Goal: Information Seeking & Learning: Learn about a topic

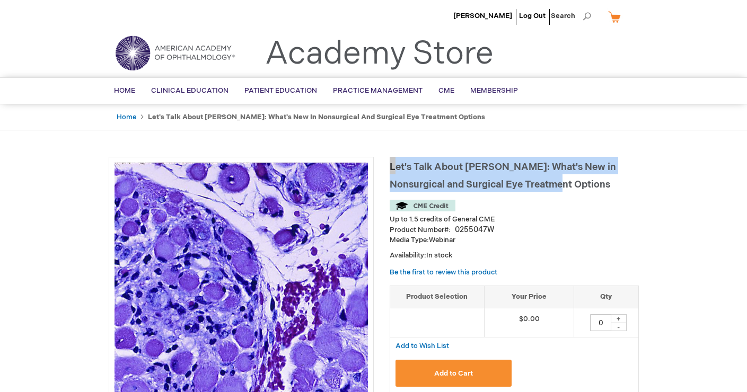
drag, startPoint x: 389, startPoint y: 167, endPoint x: 532, endPoint y: 183, distance: 142.9
click at [532, 183] on span "Let's Talk About [PERSON_NAME]: What's New in Nonsurgical and Surgical Eye Trea…" at bounding box center [502, 176] width 226 height 29
copy span "Let's Talk About [PERSON_NAME]: What's New in Nonsurgical and Surgical Eye Trea…"
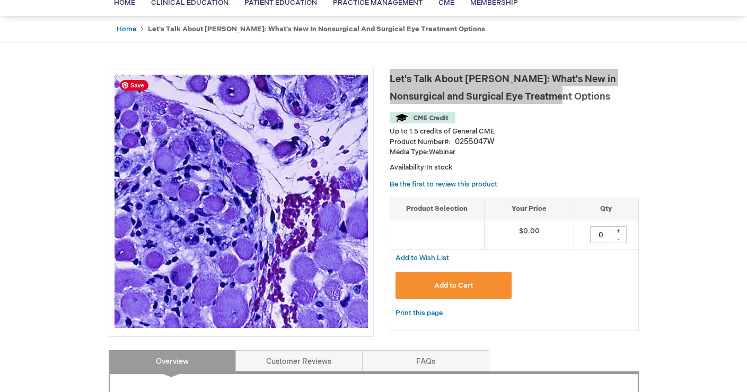
scroll to position [64, 0]
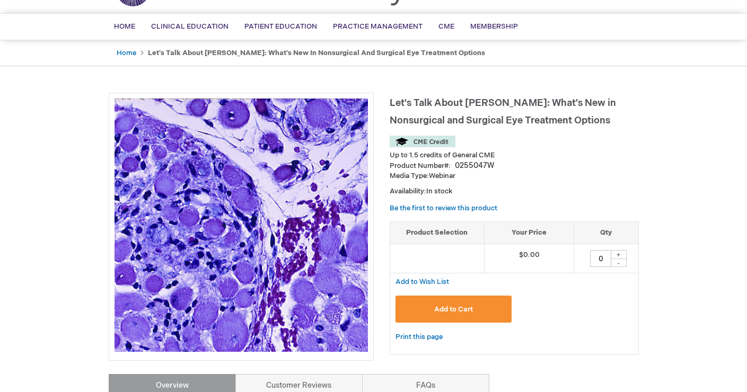
click at [541, 144] on div "Up to 1.5 credits of General CME" at bounding box center [513, 148] width 249 height 25
drag, startPoint x: 389, startPoint y: 101, endPoint x: 525, endPoint y: 125, distance: 138.3
click at [530, 125] on span "Let's Talk About [PERSON_NAME]: What's New in Nonsurgical and Surgical Eye Trea…" at bounding box center [502, 112] width 226 height 29
drag, startPoint x: 389, startPoint y: 104, endPoint x: 402, endPoint y: 107, distance: 13.1
click at [400, 107] on span "Let's Talk About [PERSON_NAME]: What's New in Nonsurgical and Surgical Eye Trea…" at bounding box center [502, 112] width 226 height 29
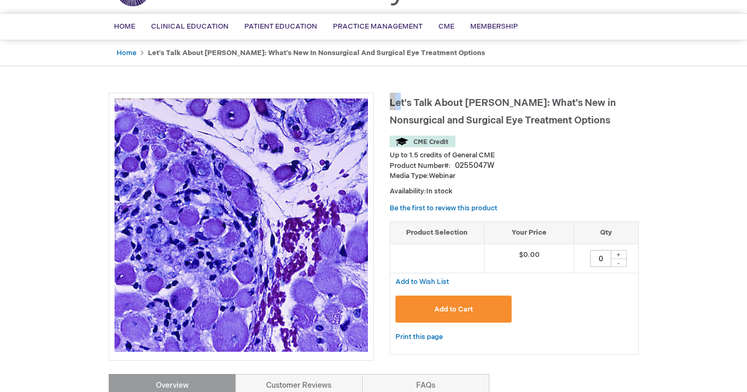
click at [402, 107] on span "Let's Talk About [PERSON_NAME]: What's New in Nonsurgical and Surgical Eye Trea…" at bounding box center [502, 112] width 226 height 29
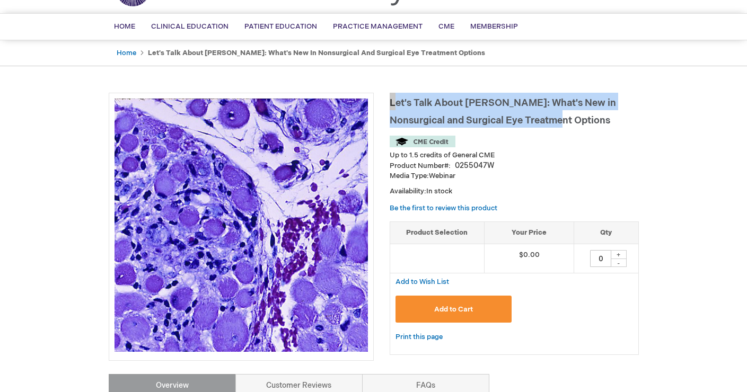
drag, startPoint x: 391, startPoint y: 107, endPoint x: 538, endPoint y: 123, distance: 148.2
click at [538, 123] on h1 "Let's Talk About [PERSON_NAME]: What's New in Nonsurgical and Surgical Eye Trea…" at bounding box center [513, 110] width 249 height 35
copy span "Let's Talk About [PERSON_NAME]: What's New in Nonsurgical and Surgical Eye Trea…"
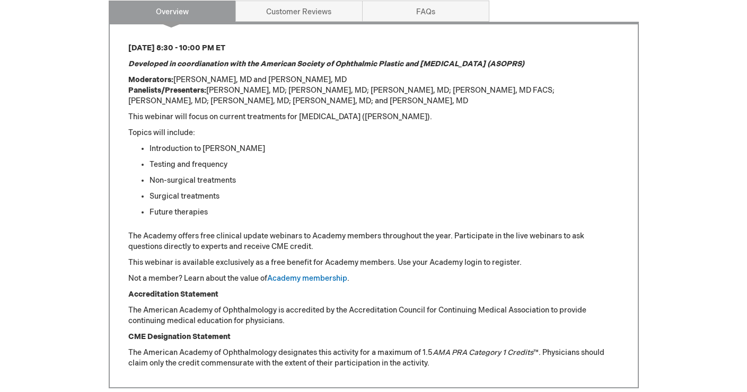
scroll to position [447, 0]
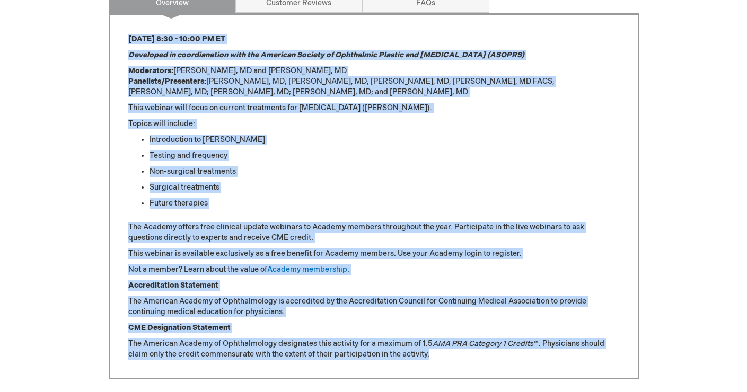
drag, startPoint x: 128, startPoint y: 40, endPoint x: 450, endPoint y: 359, distance: 453.8
click at [450, 359] on div "[DATE] 8:30 - 10:00 PM ET Developed in coordianation with the American Society …" at bounding box center [373, 197] width 491 height 326
copy div "Loremips, Dolorsita 52 cons 8:76 - 51:28 AD EL Seddoeius te incididuntutl etdo …"
